Goal: Find specific page/section: Find specific page/section

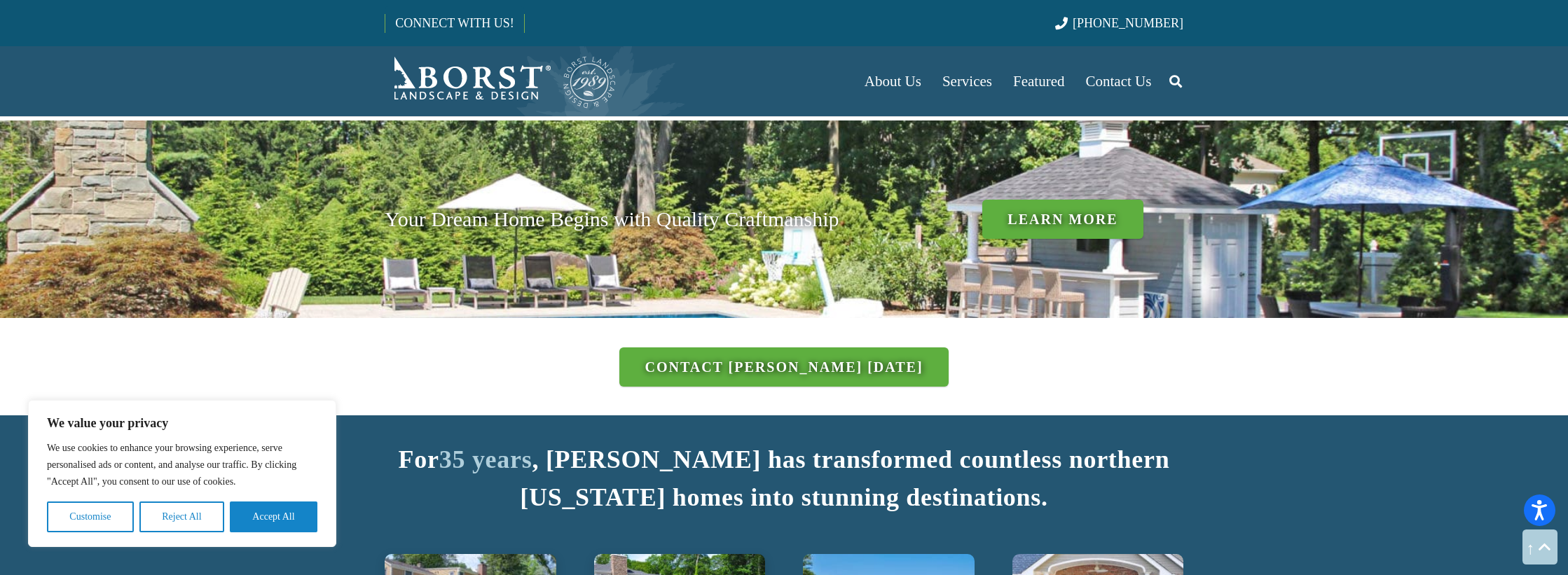
scroll to position [1470, 0]
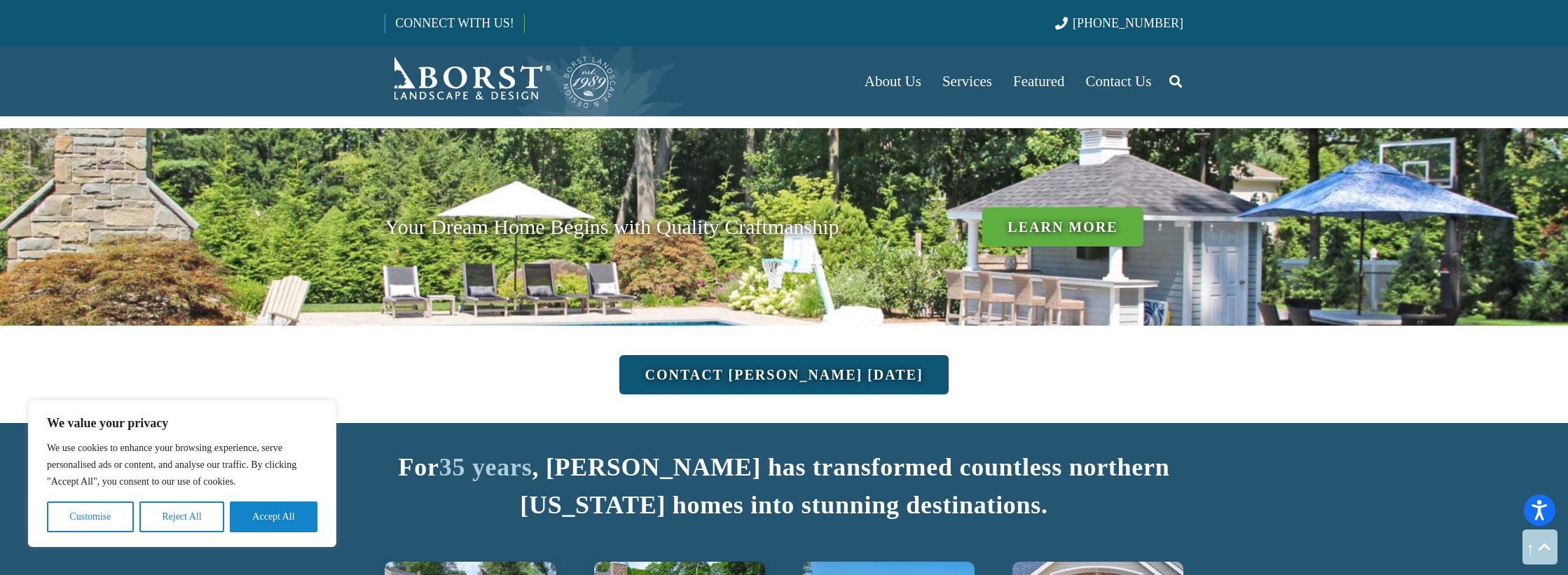
click at [845, 355] on link "Contact [PERSON_NAME] [DATE]" at bounding box center [783, 374] width 329 height 39
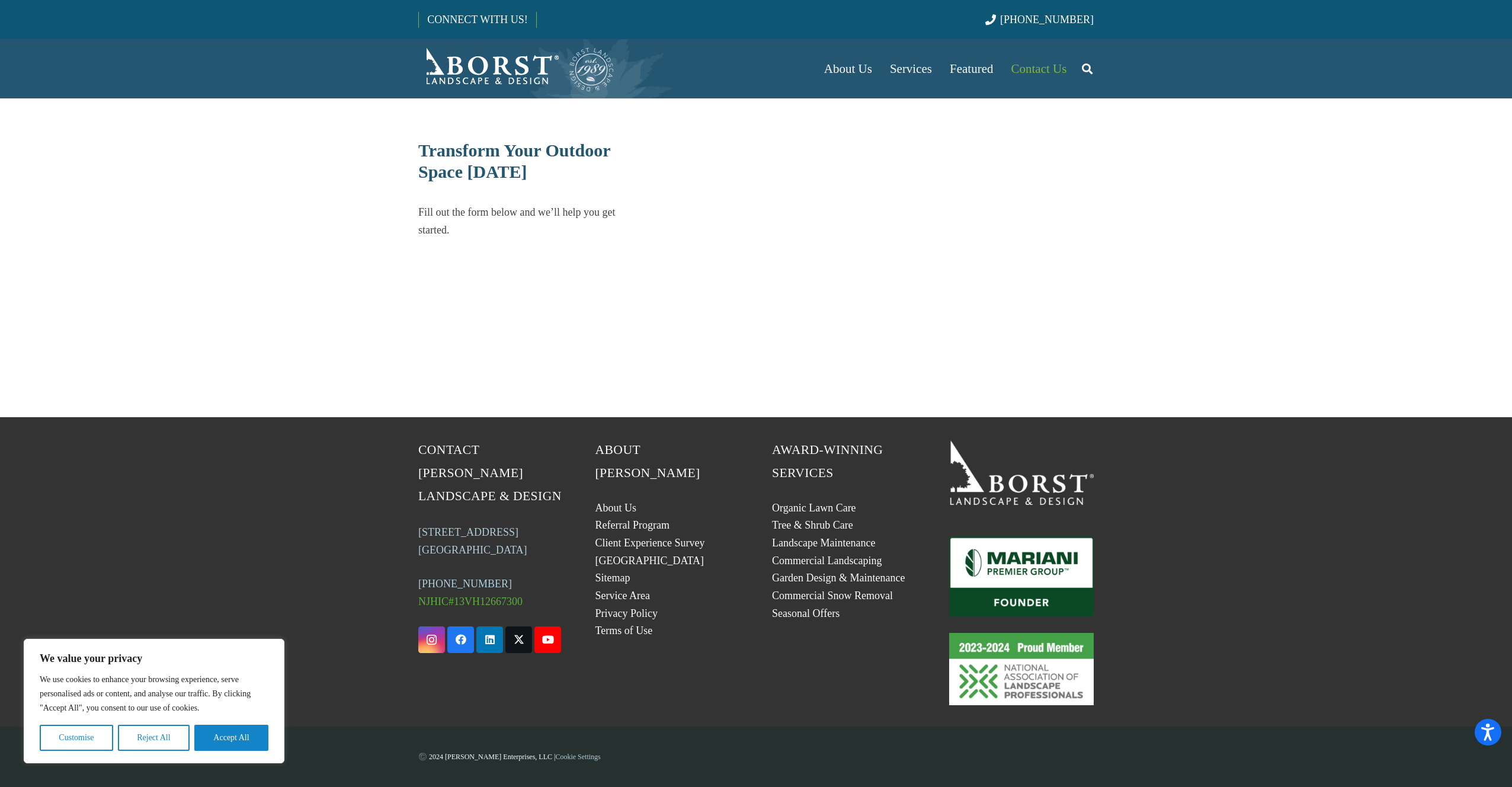
click at [261, 486] on div "We use cookies to enhance your browsing experience, serve personalised ads or c…" at bounding box center [154, 712] width 229 height 79
click at [255, 486] on button "Accept All" at bounding box center [231, 738] width 74 height 26
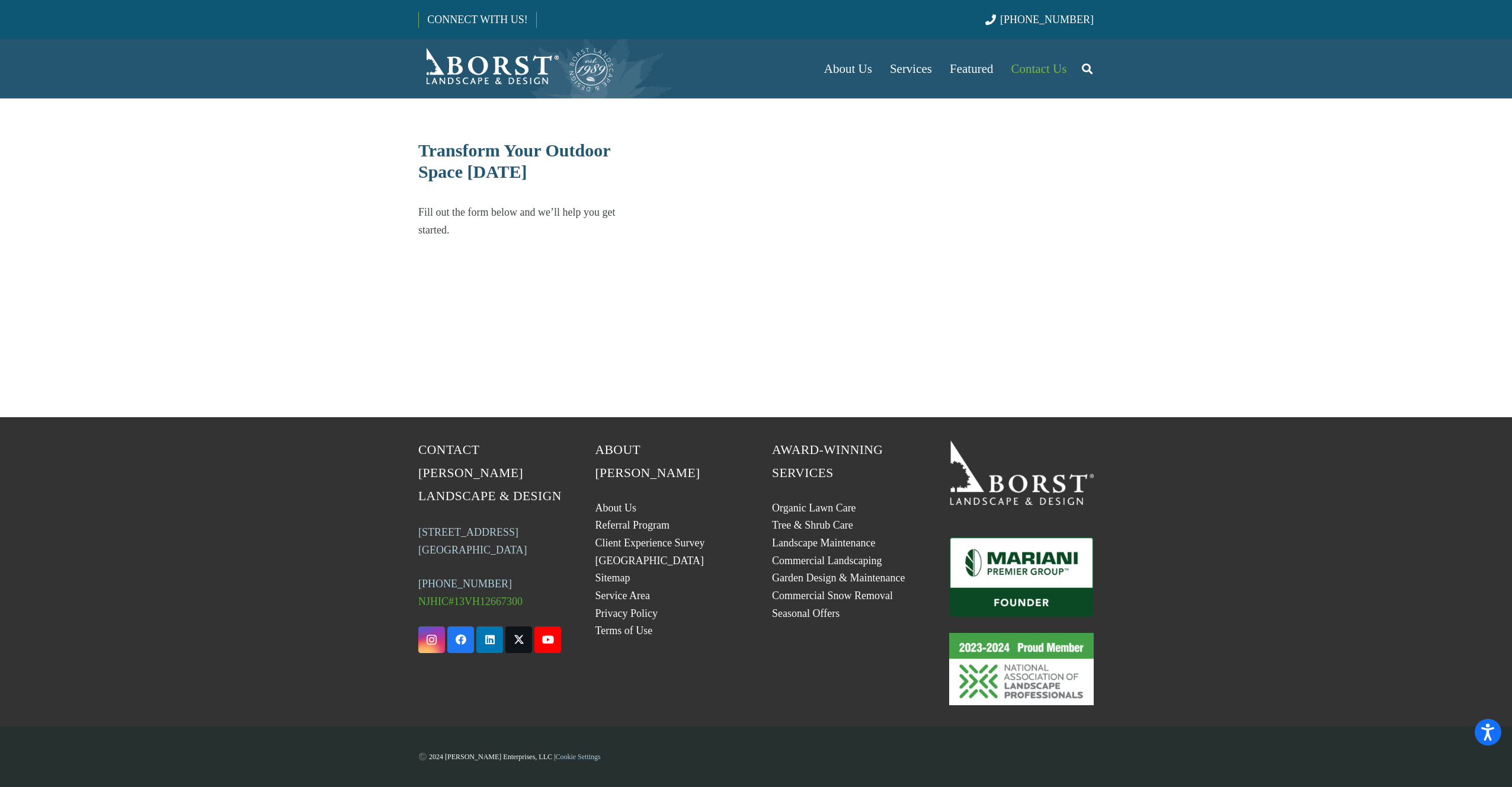
click at [527, 209] on p "Fill out the form below and we’ll help you get started." at bounding box center [528, 221] width 221 height 35
click at [453, 176] on span "Transform Your Outdoor Space Today" at bounding box center [513, 160] width 192 height 41
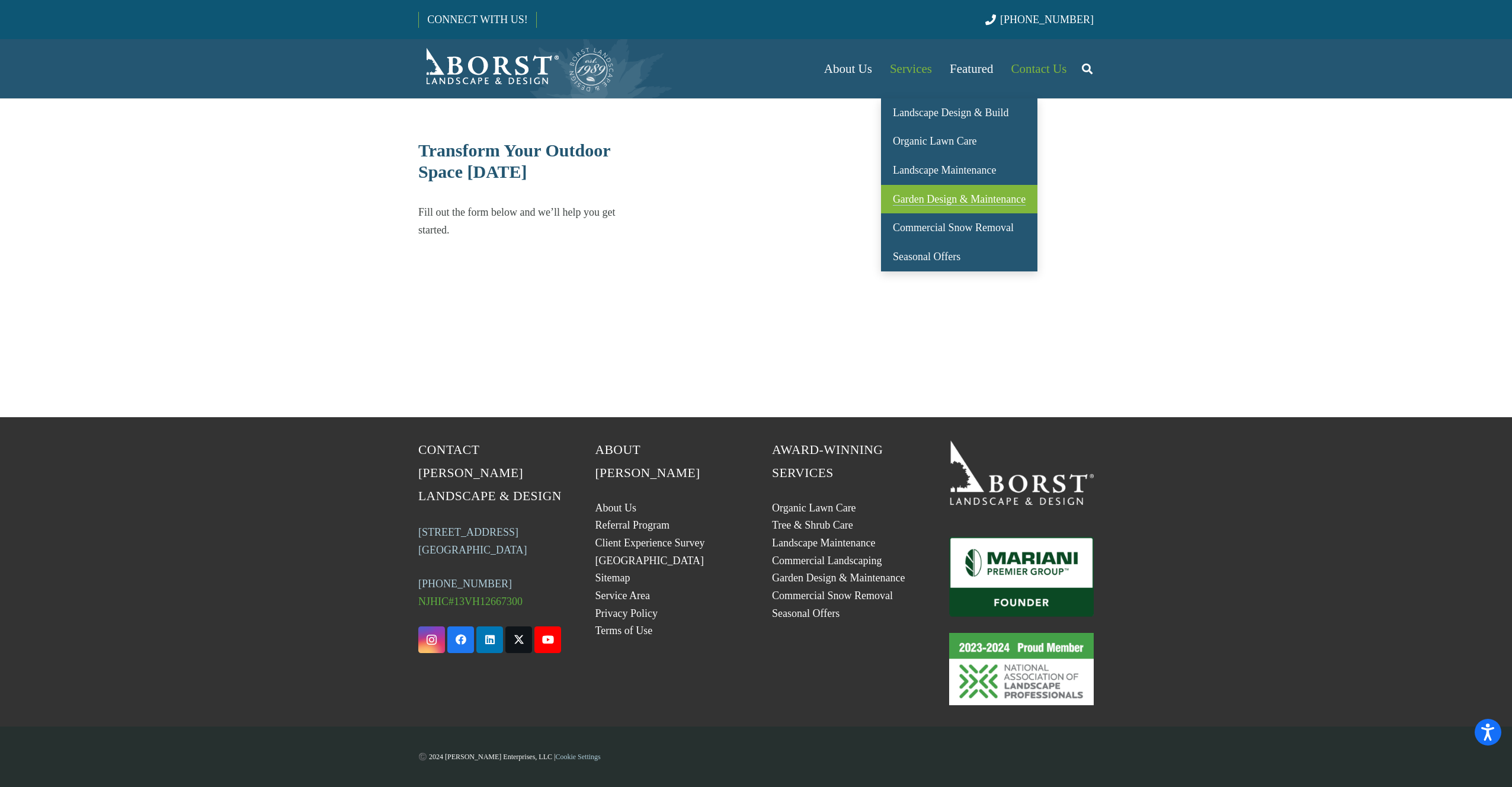
click at [936, 206] on link "Garden Design & Maintenance" at bounding box center [958, 199] width 156 height 29
